Goal: Information Seeking & Learning: Learn about a topic

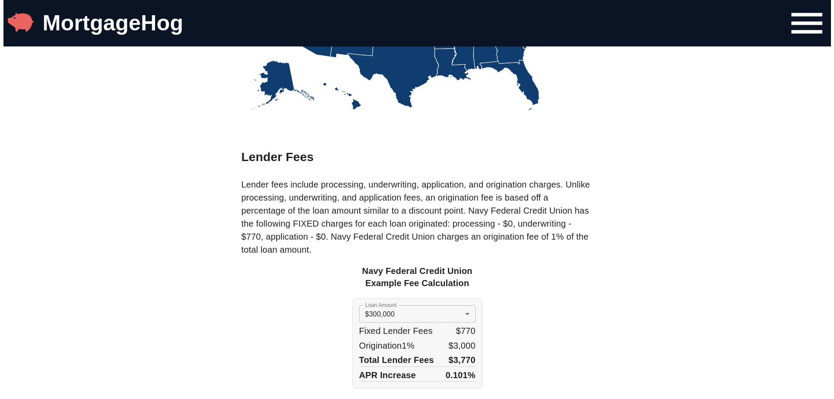
scroll to position [565, 0]
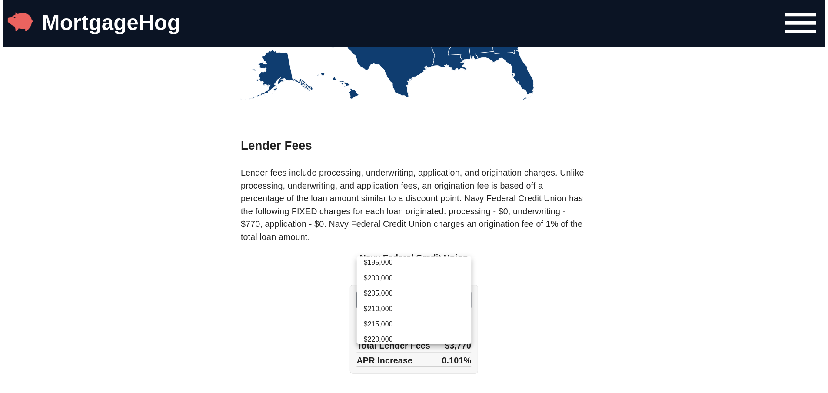
scroll to position [288, 0]
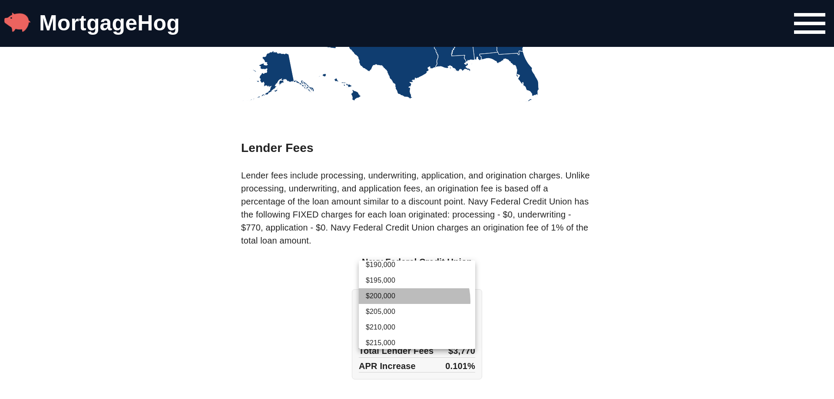
click at [409, 301] on li "$200,000" at bounding box center [417, 296] width 116 height 16
type input "200000"
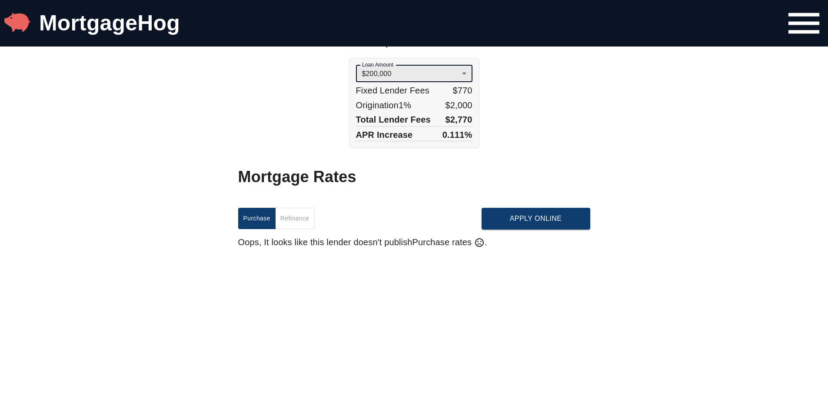
scroll to position [782, 0]
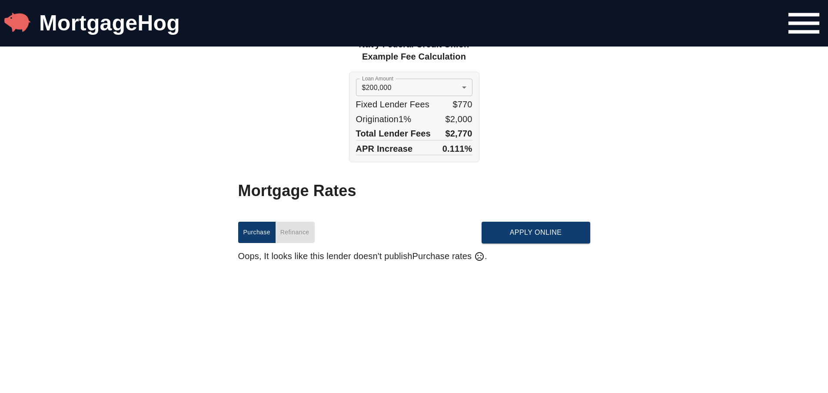
click at [296, 232] on span "Refinance" at bounding box center [294, 232] width 29 height 11
click at [270, 232] on span "Purchase" at bounding box center [256, 232] width 27 height 11
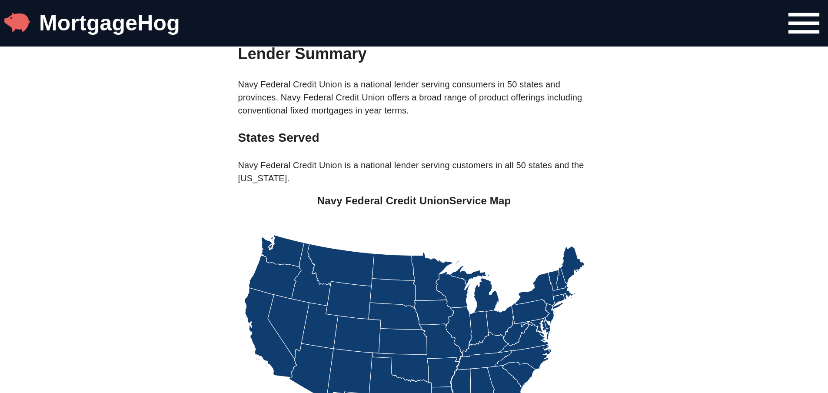
scroll to position [0, 0]
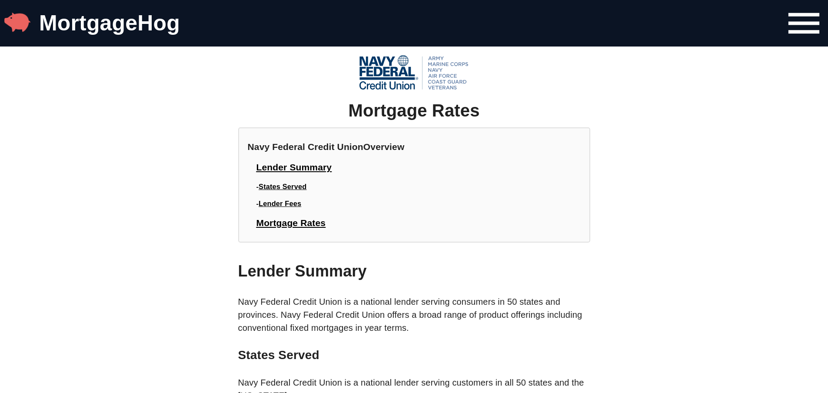
click at [299, 203] on span "Lender Fees" at bounding box center [279, 203] width 43 height 8
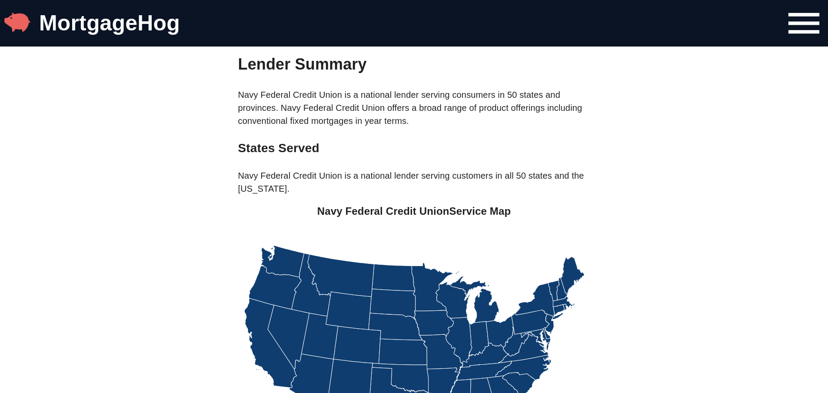
scroll to position [192, 0]
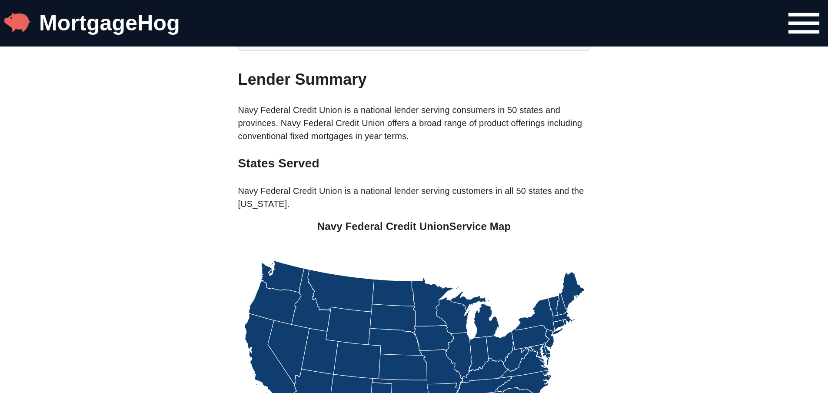
click at [262, 326] on icon at bounding box center [270, 357] width 52 height 89
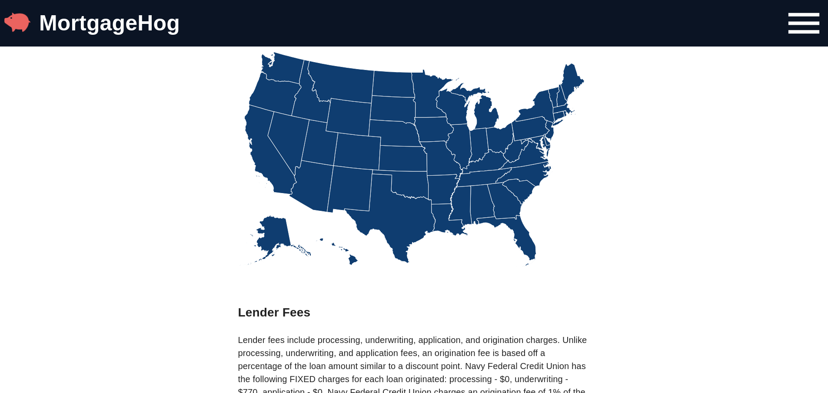
scroll to position [409, 0]
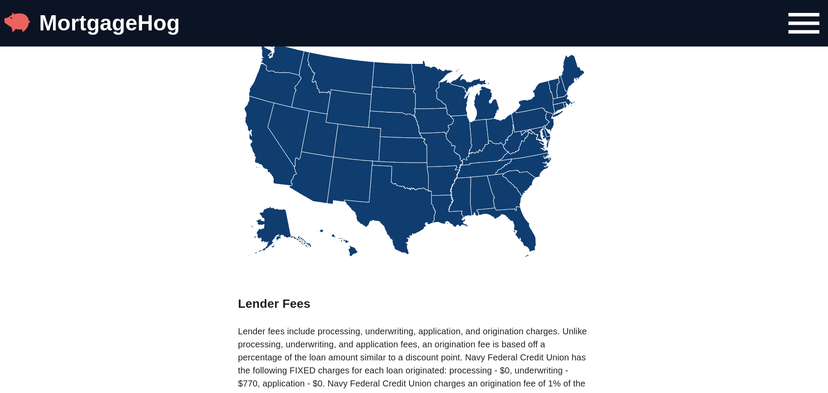
click at [270, 170] on icon at bounding box center [270, 140] width 52 height 89
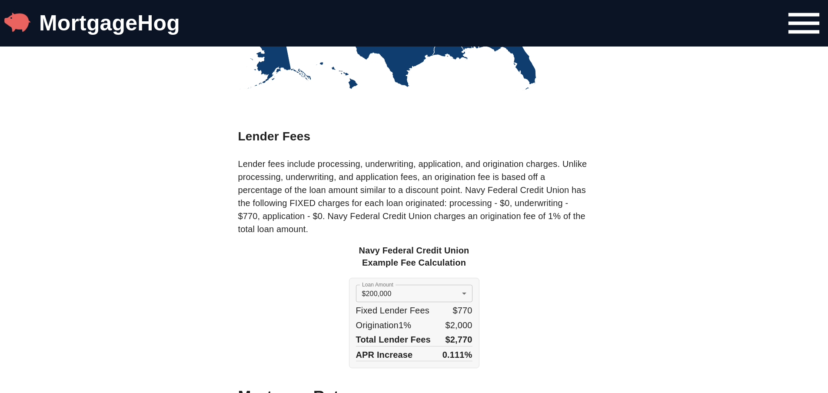
scroll to position [583, 0]
